Goal: Information Seeking & Learning: Learn about a topic

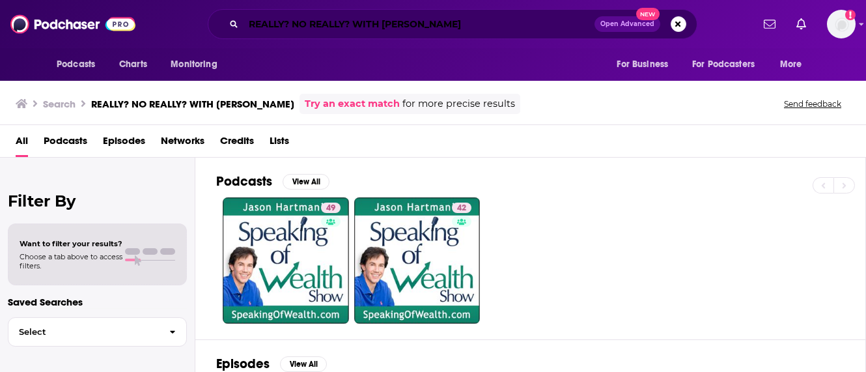
click at [352, 24] on input "REALLY? NO REALLY? WITH [PERSON_NAME]" at bounding box center [419, 24] width 351 height 21
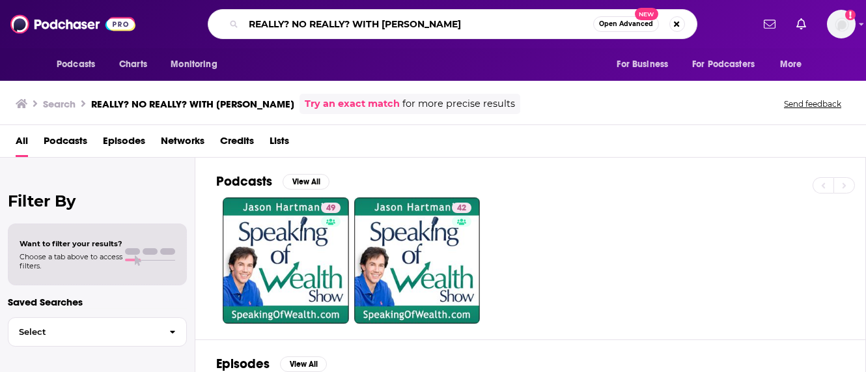
drag, startPoint x: 384, startPoint y: 23, endPoint x: 171, endPoint y: 15, distance: 213.8
click at [171, 15] on div "REALLY? NO REALLY? WITH [PERSON_NAME] Open Advanced New" at bounding box center [452, 24] width 600 height 30
type input "[PERSON_NAME]"
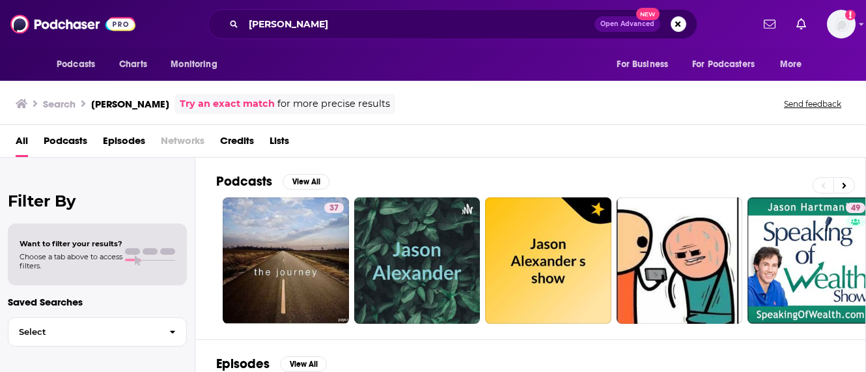
click at [78, 142] on span "Podcasts" at bounding box center [66, 143] width 44 height 27
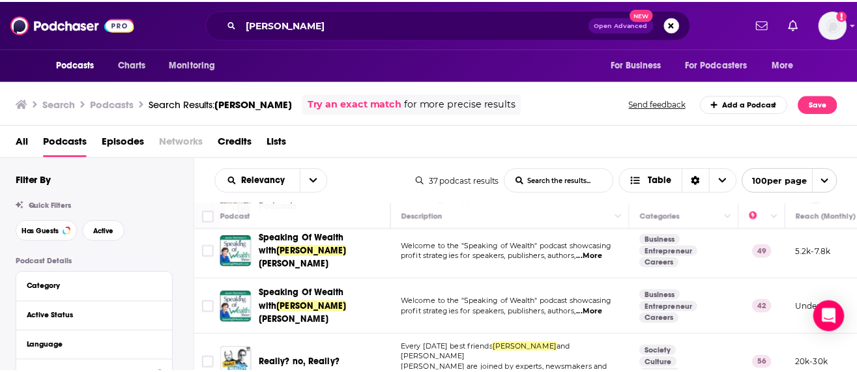
scroll to position [261, 0]
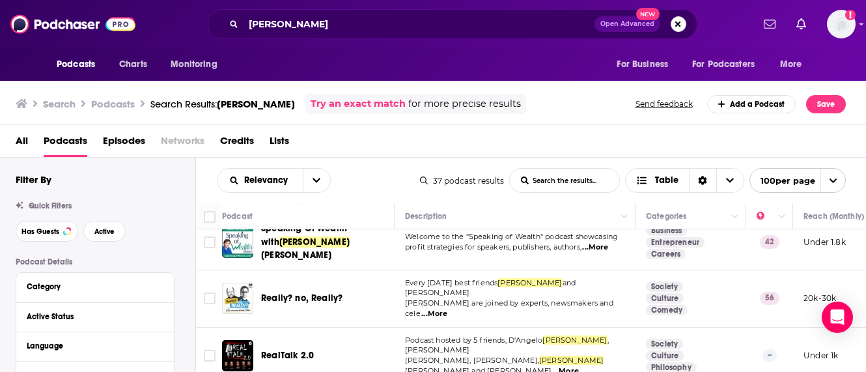
click at [303, 286] on div "Podcasts Charts Monitoring [PERSON_NAME] Open Advanced New For Business For Pod…" at bounding box center [433, 186] width 866 height 372
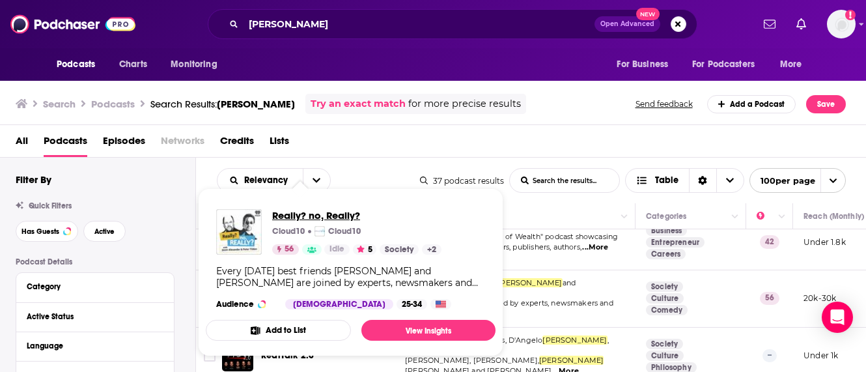
click at [305, 215] on span "Really? no, Really?" at bounding box center [356, 215] width 169 height 12
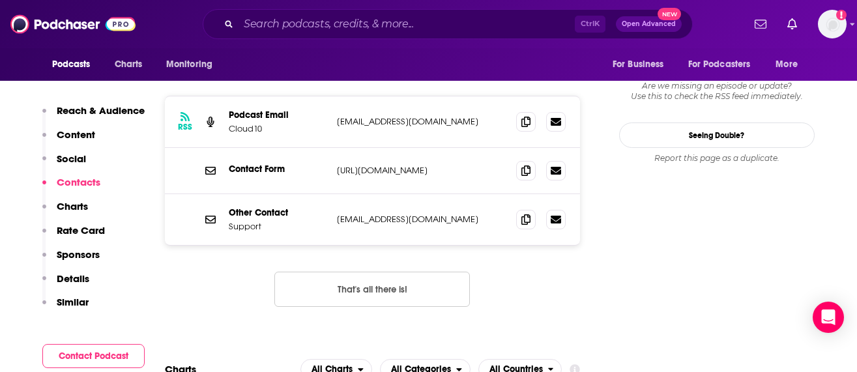
scroll to position [1433, 0]
